Goal: Find contact information: Find contact information

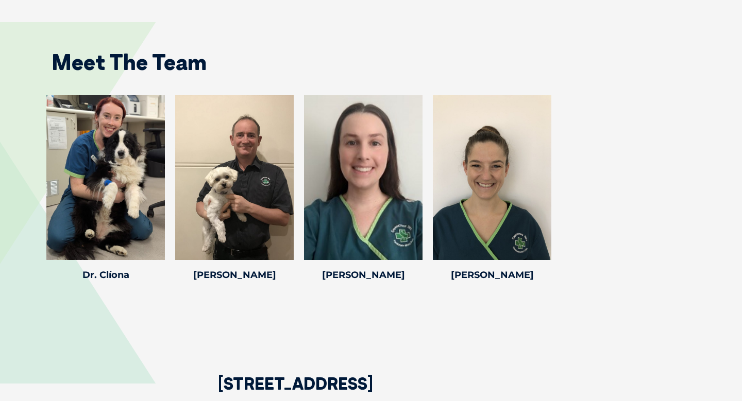
scroll to position [2430, 0]
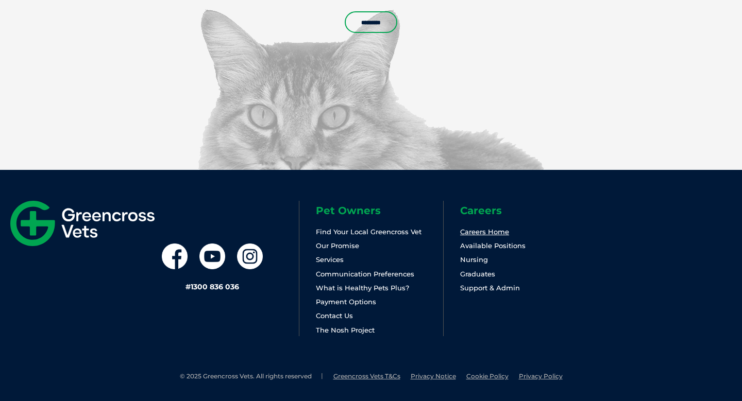
click at [481, 230] on link "Careers Home" at bounding box center [484, 232] width 49 height 8
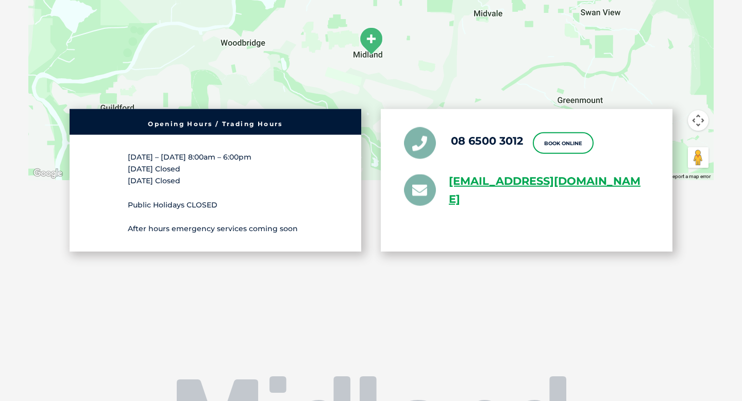
scroll to position [1923, 0]
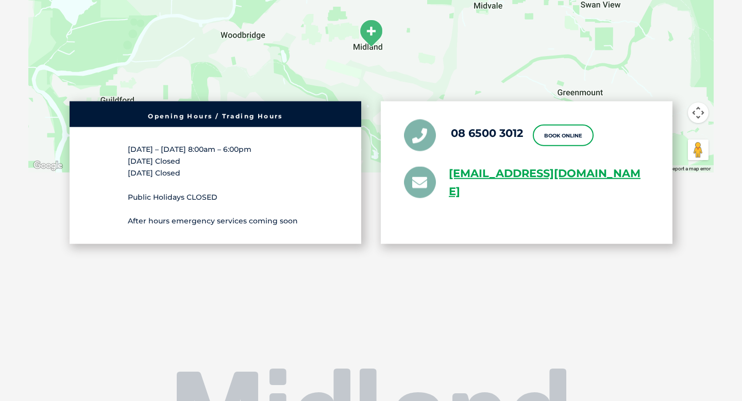
drag, startPoint x: 443, startPoint y: 169, endPoint x: 508, endPoint y: 207, distance: 75.0
click at [508, 207] on div "08 6500 3012 Book Online greencross.midland@greencrossvet.com.au" at bounding box center [527, 172] width 292 height 143
copy link "greencross.midland@greencrossvet.com.au"
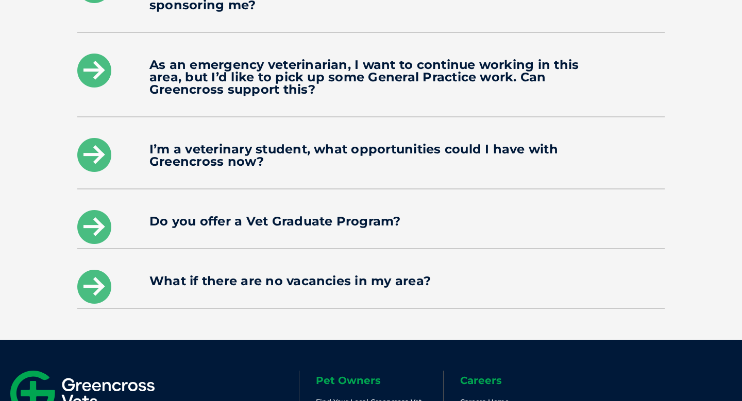
scroll to position [1769, 0]
